Goal: Task Accomplishment & Management: Manage account settings

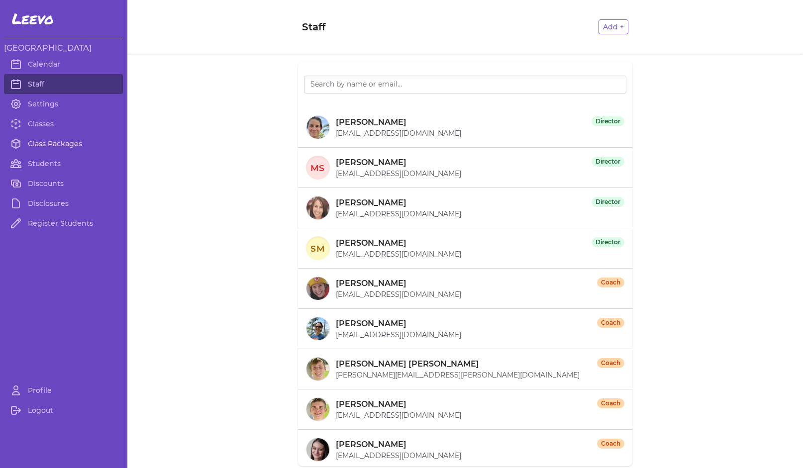
click at [49, 142] on link "Class Packages" at bounding box center [63, 144] width 119 height 20
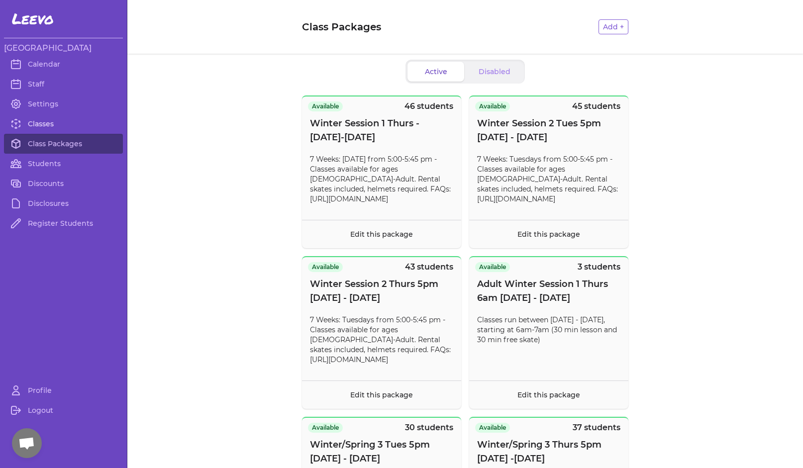
click at [35, 123] on link "Classes" at bounding box center [63, 124] width 119 height 20
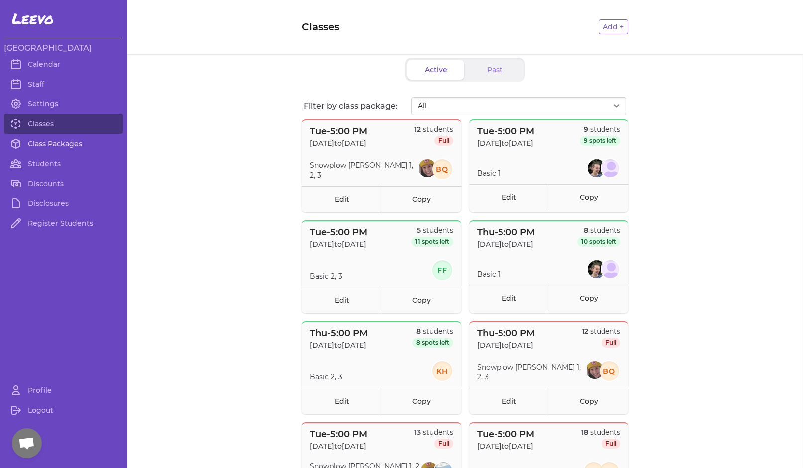
click at [50, 144] on link "Class Packages" at bounding box center [63, 144] width 119 height 20
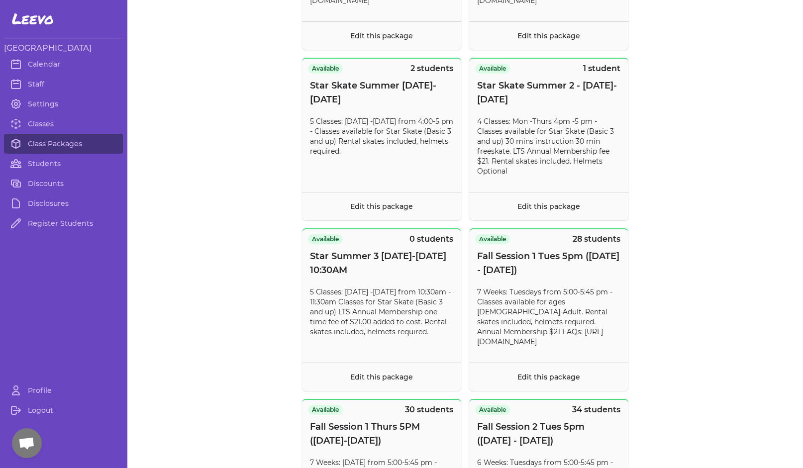
scroll to position [1147, 0]
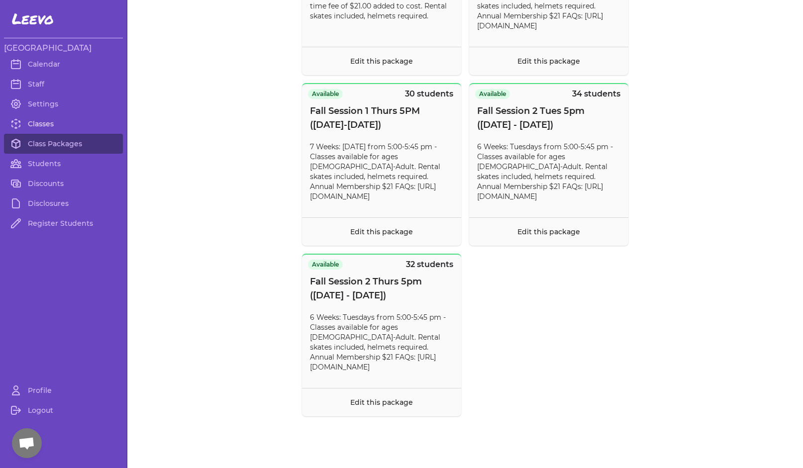
click at [42, 124] on link "Classes" at bounding box center [63, 124] width 119 height 20
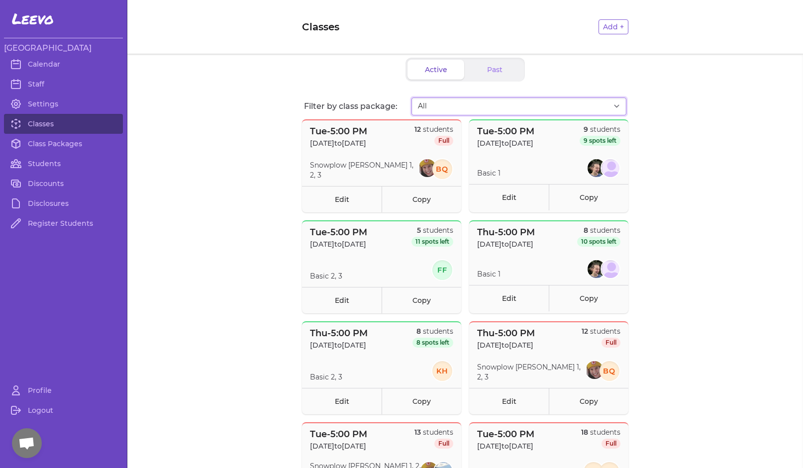
select select "2873"
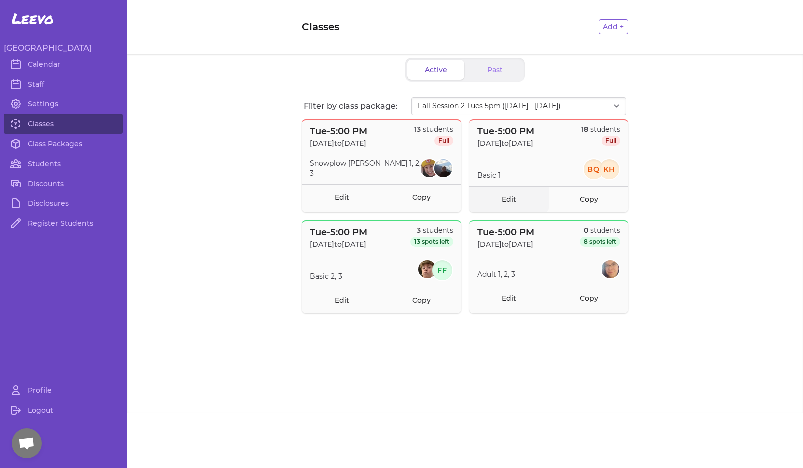
click at [506, 197] on link "Edit" at bounding box center [509, 199] width 80 height 26
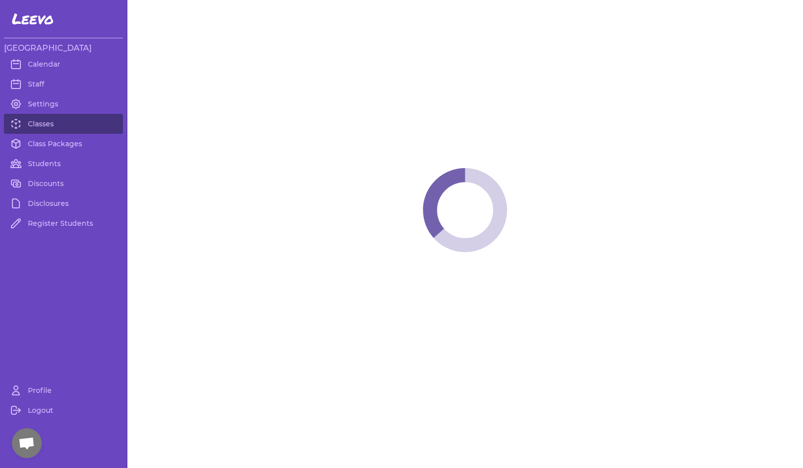
select select "2"
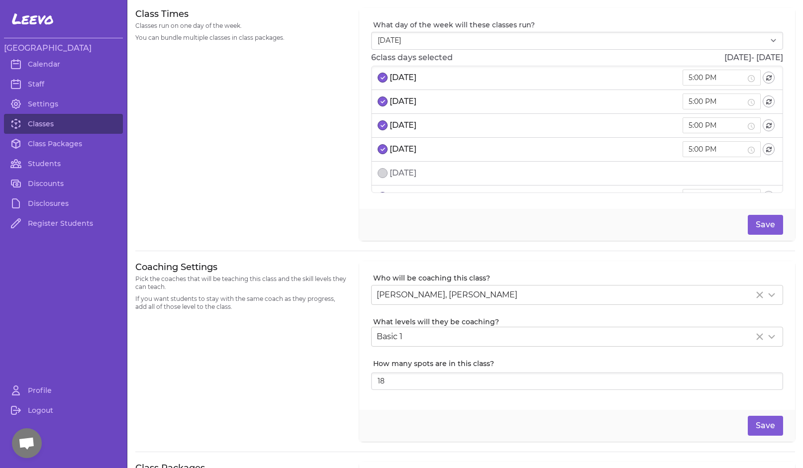
scroll to position [10, 0]
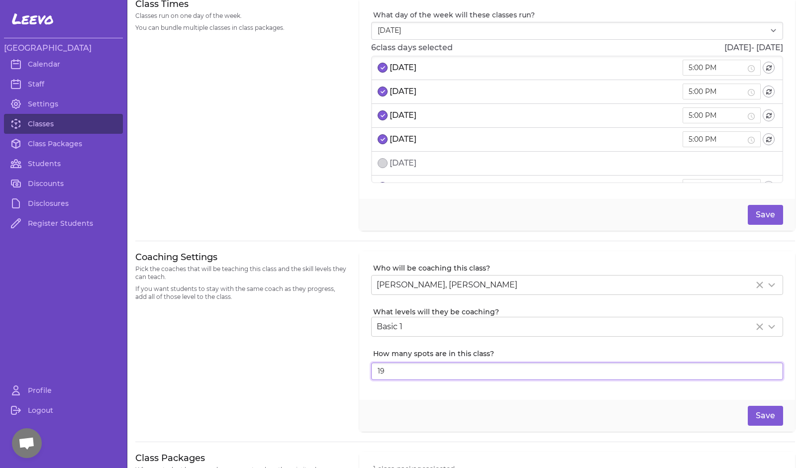
click at [763, 369] on input "19" at bounding box center [577, 372] width 412 height 18
type input "20"
click at [763, 369] on input "20" at bounding box center [577, 372] width 412 height 18
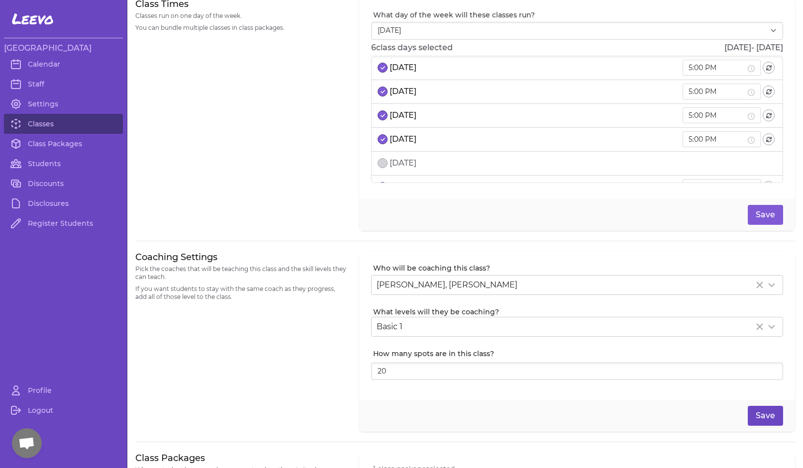
click at [759, 414] on button "Save" at bounding box center [764, 416] width 35 height 20
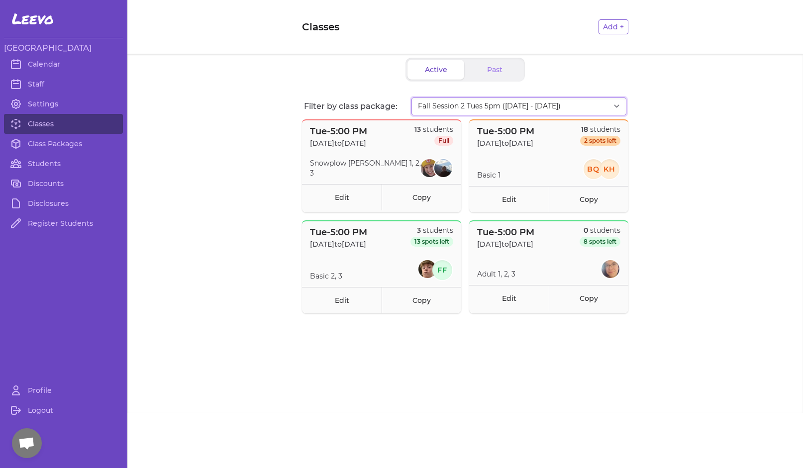
select select "2874"
